Goal: Check status: Check status

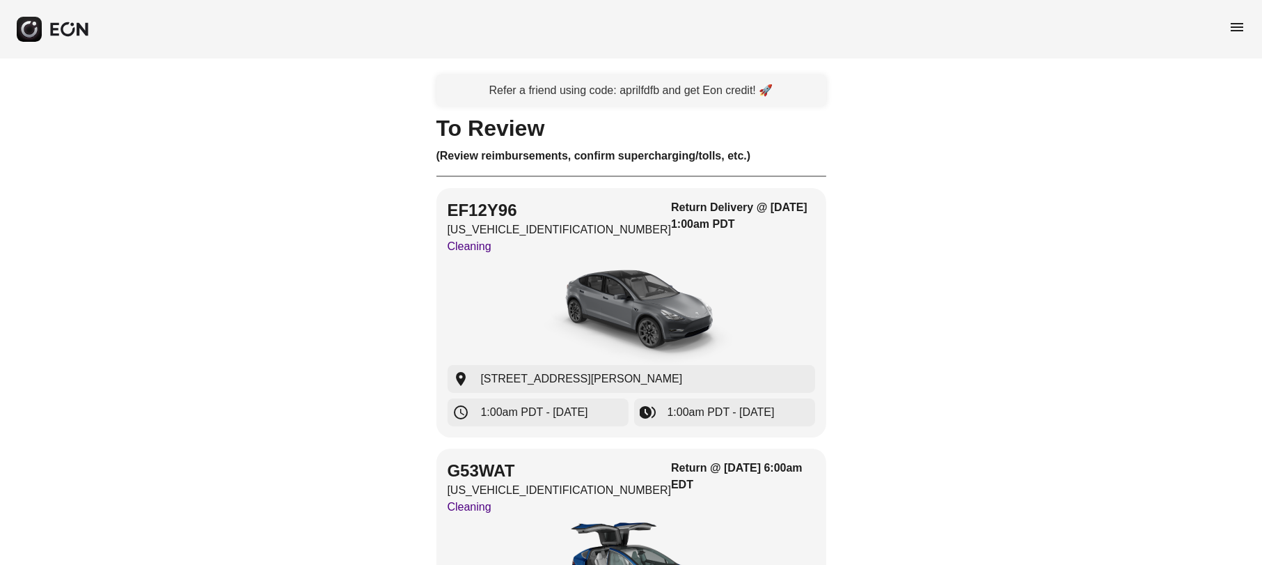
click at [1237, 22] on span "menu" at bounding box center [1237, 27] width 17 height 17
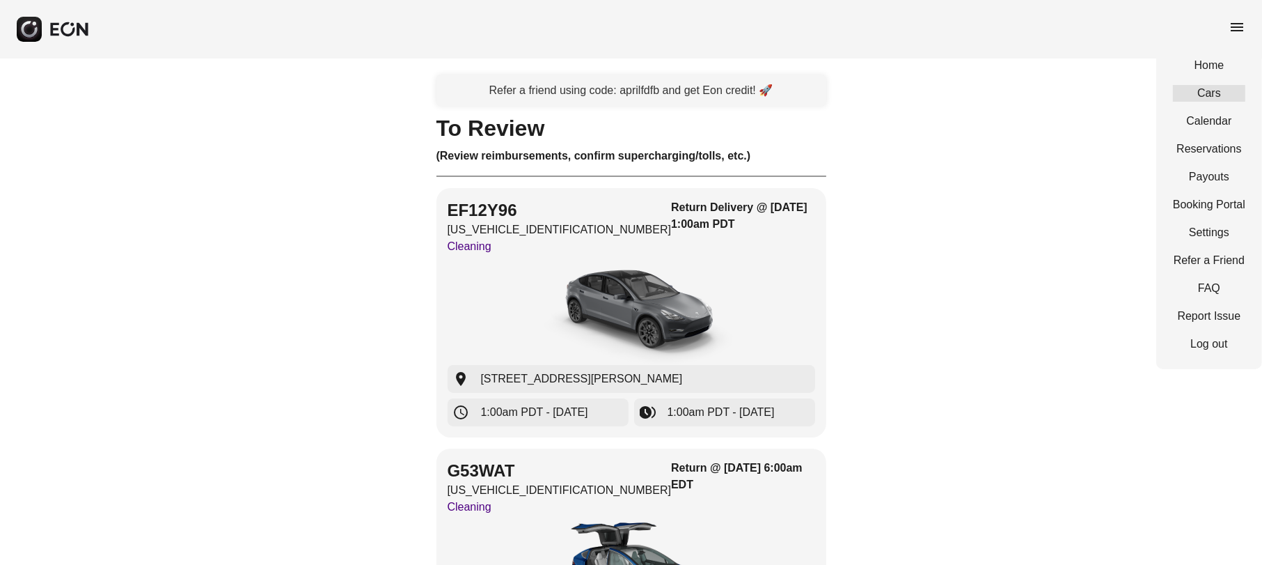
click at [1225, 92] on link "Cars" at bounding box center [1209, 93] width 72 height 17
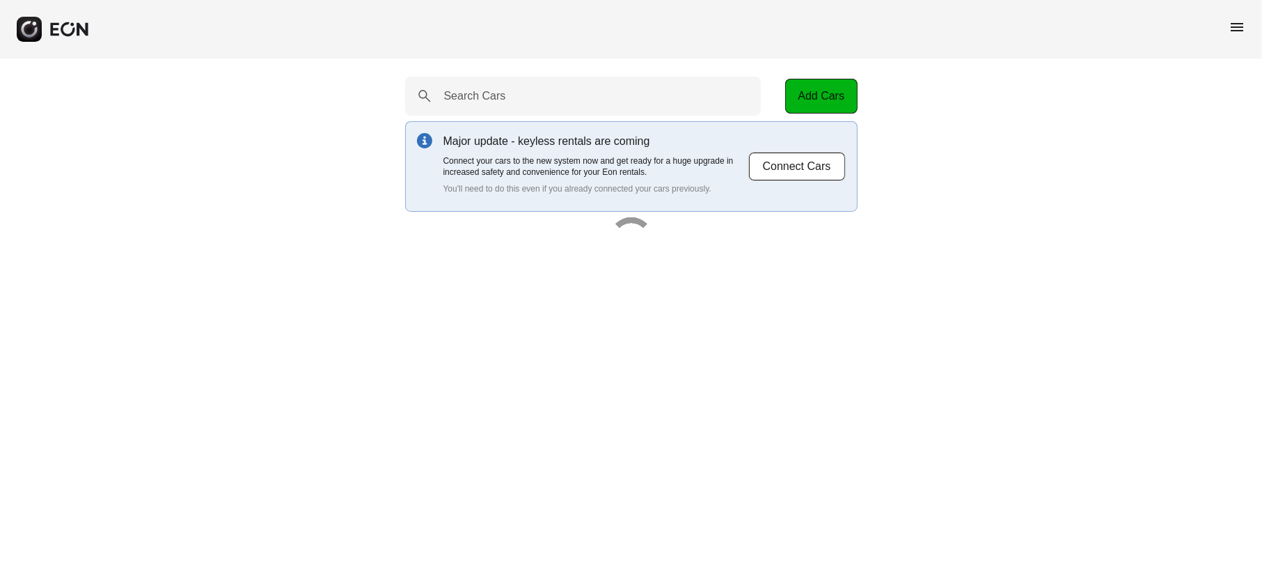
click at [1236, 31] on span "menu" at bounding box center [1237, 27] width 17 height 17
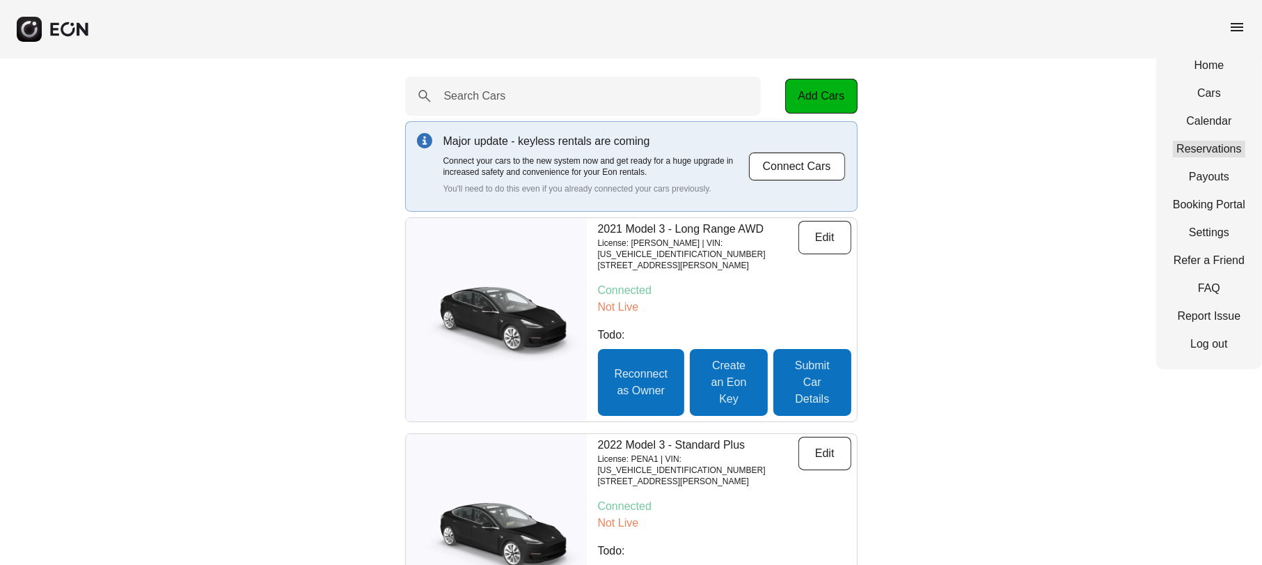
click at [1213, 149] on link "Reservations" at bounding box center [1209, 149] width 72 height 17
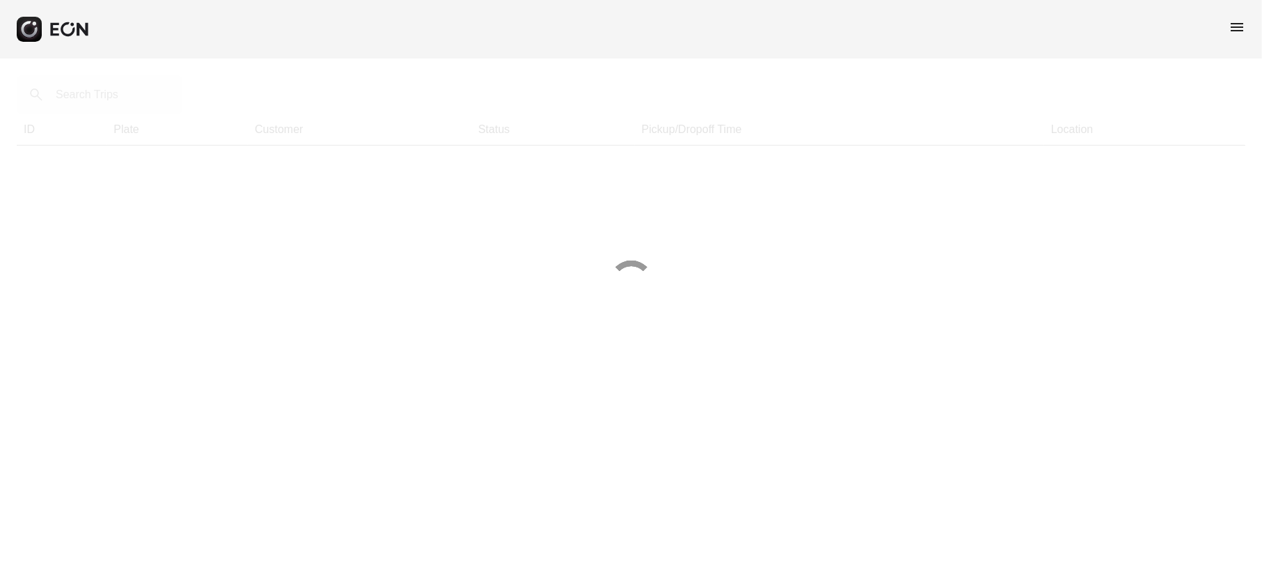
click at [95, 100] on div at bounding box center [631, 282] width 1262 height 565
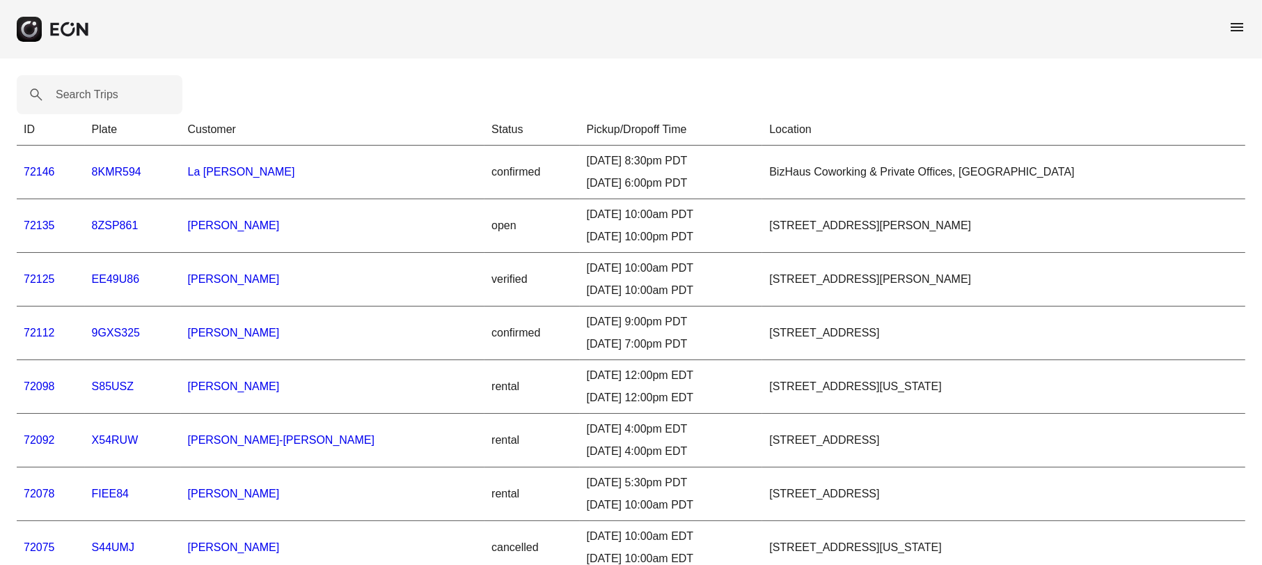
click at [95, 100] on label "Search Trips" at bounding box center [87, 94] width 63 height 17
click at [95, 100] on Trips "Search Trips" at bounding box center [100, 94] width 166 height 39
paste Trips "*****"
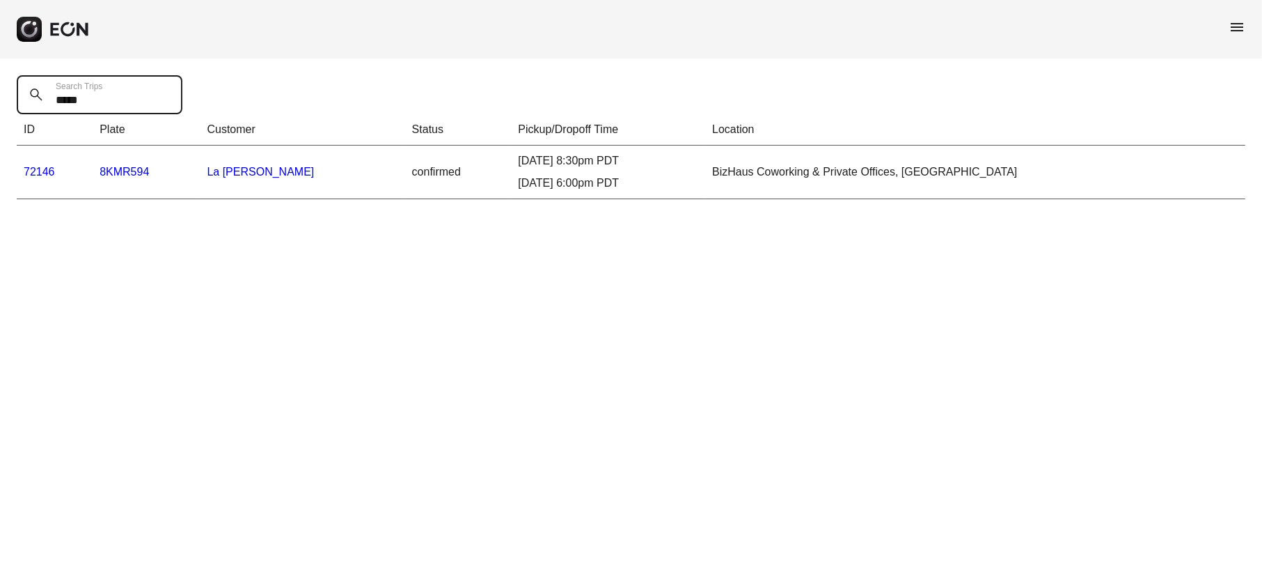
type Trips "*****"
click at [33, 170] on link "72146" at bounding box center [39, 172] width 31 height 12
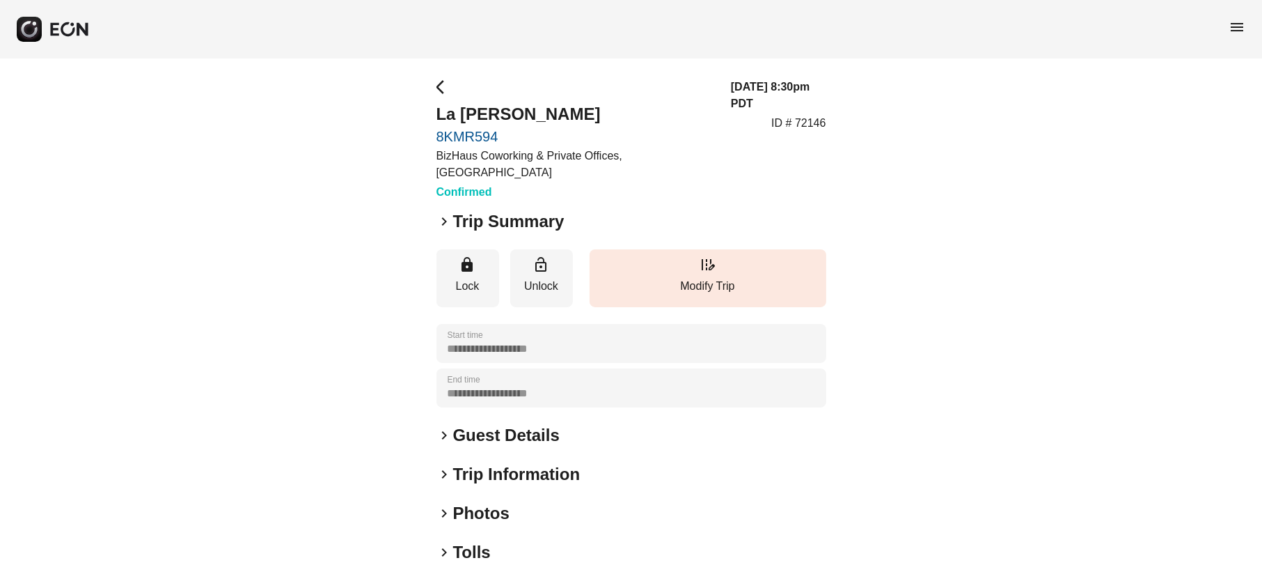
click at [443, 213] on span "keyboard_arrow_right" at bounding box center [445, 221] width 17 height 17
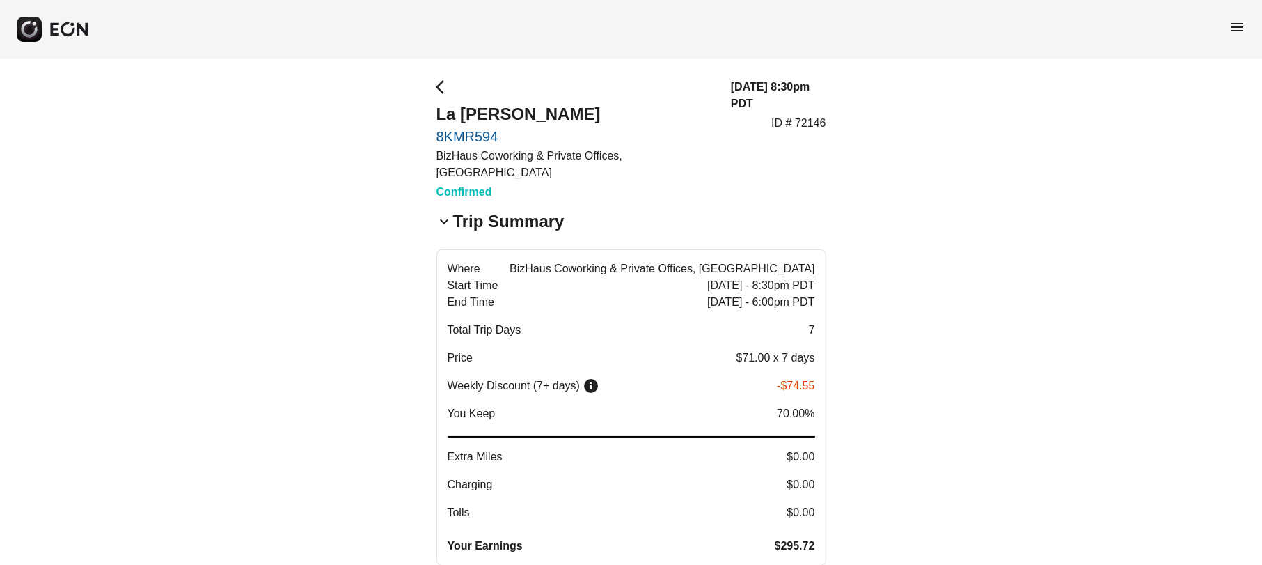
click at [823, 537] on button "Where BizHaus Coworking & Private Offices, [GEOGRAPHIC_DATA] Start Time [DATE] …" at bounding box center [632, 407] width 390 height 316
